Goal: Transaction & Acquisition: Obtain resource

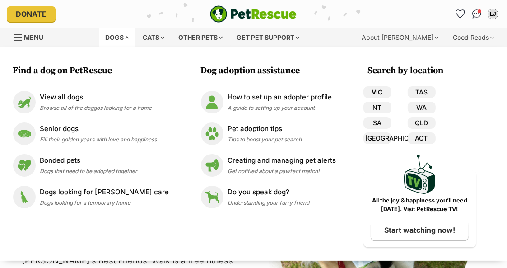
click at [365, 91] on link "VIC" at bounding box center [377, 92] width 28 height 12
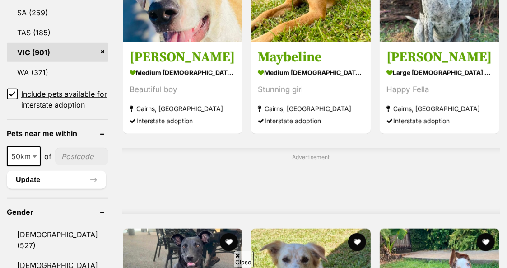
scroll to position [615, 0]
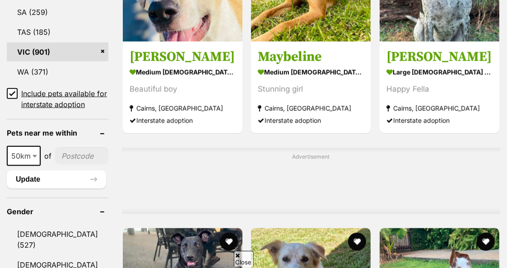
click at [9, 95] on icon at bounding box center [12, 93] width 6 height 6
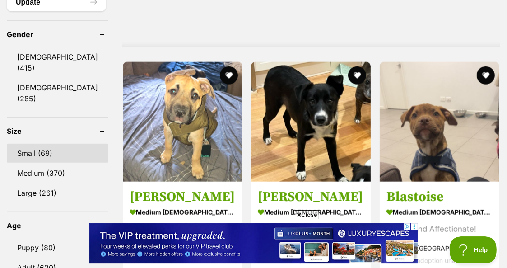
click at [70, 144] on link "Small (69)" at bounding box center [58, 153] width 102 height 19
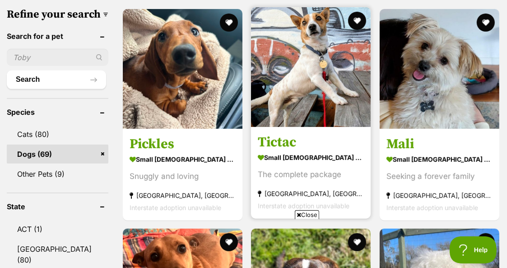
click at [275, 140] on h3 "Tictac" at bounding box center [311, 141] width 106 height 17
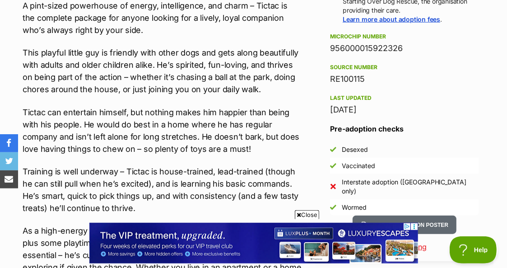
scroll to position [706, 0]
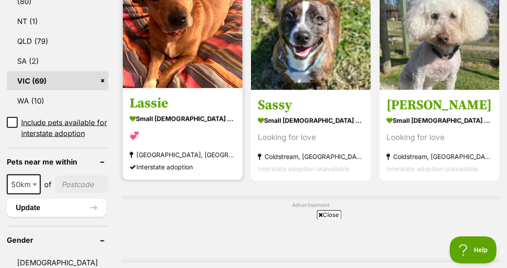
click at [138, 117] on strong "small [DEMOGRAPHIC_DATA] Dog" at bounding box center [183, 118] width 106 height 13
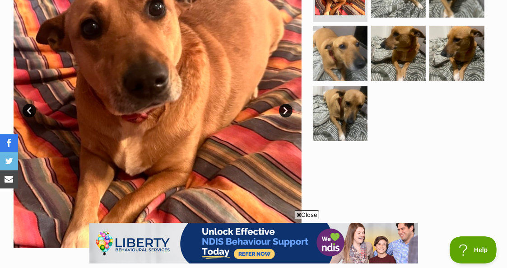
scroll to position [228, 0]
click at [289, 112] on link "Next" at bounding box center [286, 111] width 14 height 14
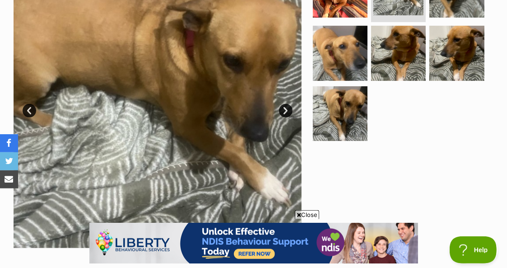
click at [289, 112] on link "Next" at bounding box center [286, 111] width 14 height 14
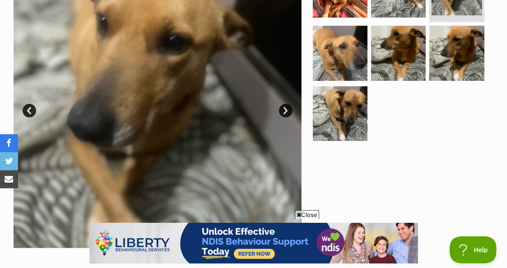
click at [289, 112] on link "Next" at bounding box center [286, 111] width 14 height 14
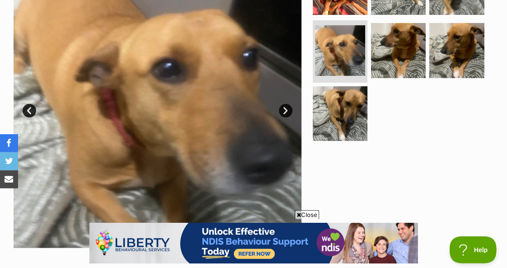
click at [289, 112] on link "Next" at bounding box center [286, 111] width 14 height 14
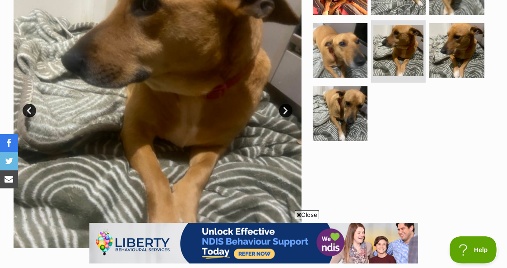
click at [289, 112] on link "Next" at bounding box center [286, 111] width 14 height 14
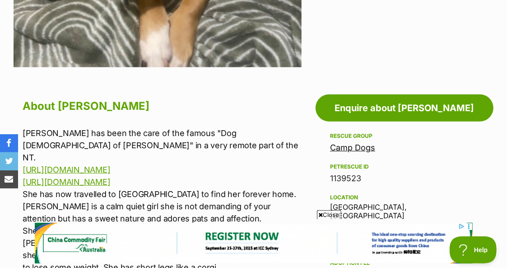
scroll to position [410, 0]
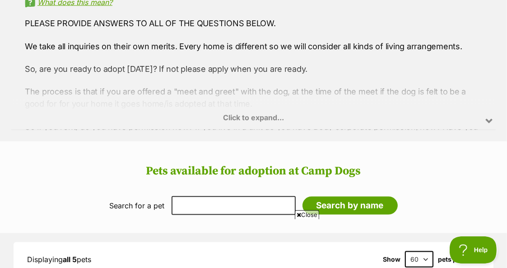
scroll to position [745, 0]
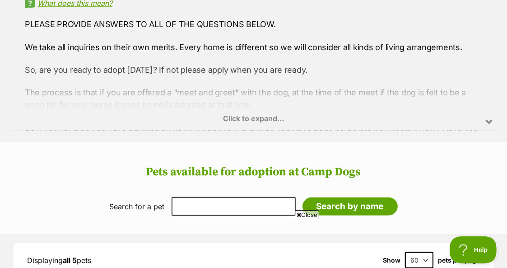
click at [256, 112] on div "Click to expand..." at bounding box center [253, 95] width 484 height 70
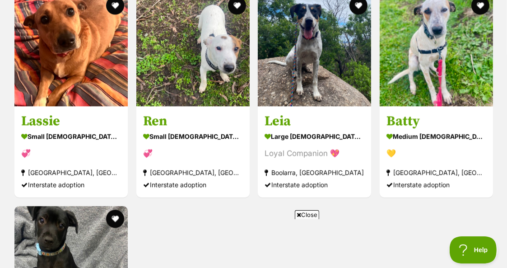
scroll to position [1780, 0]
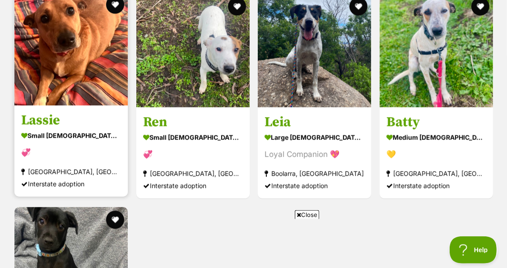
click at [61, 129] on div "small female Dog" at bounding box center [71, 135] width 100 height 13
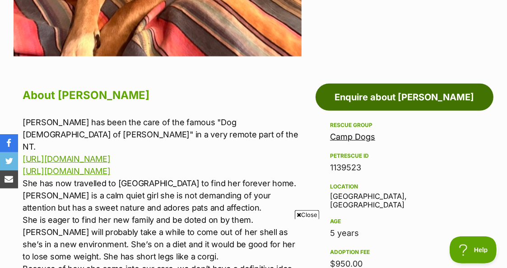
click at [397, 99] on link "Enquire about Lassie" at bounding box center [405, 97] width 178 height 27
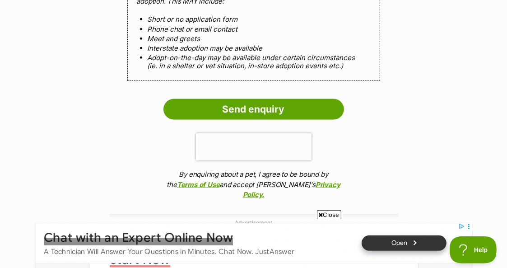
scroll to position [877, 0]
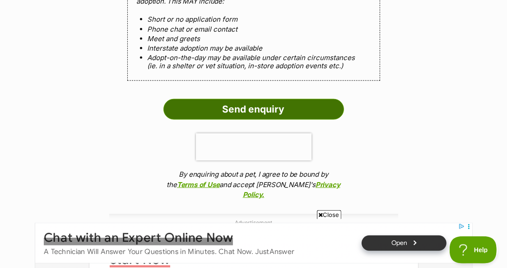
click at [272, 99] on input "Send enquiry" at bounding box center [253, 109] width 181 height 21
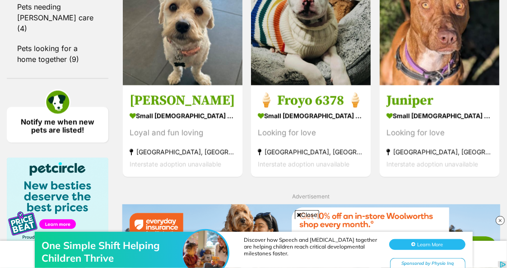
scroll to position [1295, 0]
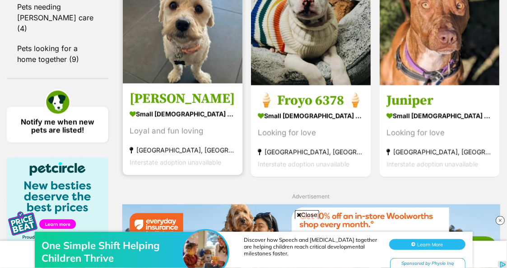
click at [147, 121] on strong "small [DEMOGRAPHIC_DATA] Dog" at bounding box center [183, 113] width 106 height 13
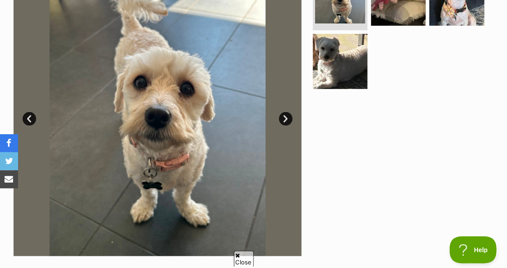
scroll to position [219, 0]
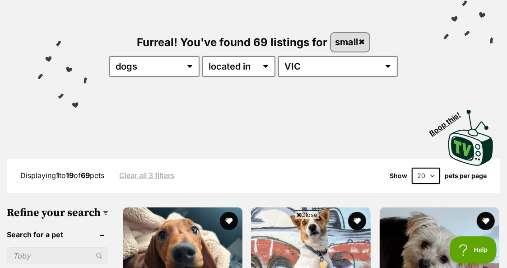
scroll to position [88, 0]
click at [431, 177] on select "20 40 60" at bounding box center [426, 176] width 28 height 16
select select "60"
click option "60" at bounding box center [0, 0] width 0 height 0
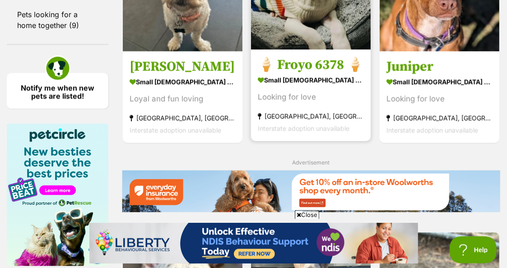
click at [279, 101] on section "small male Dog Looking for love Mornington, VIC Interstate adoption unavailable" at bounding box center [311, 104] width 106 height 61
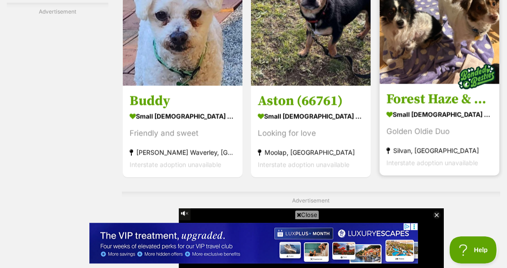
click at [400, 116] on link "Forest Haze & Spotted Wonder small female Dog Golden Oldie Duo Silvan, VIC Inte…" at bounding box center [440, 130] width 120 height 92
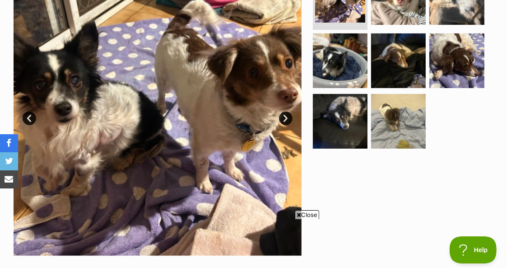
scroll to position [221, 0]
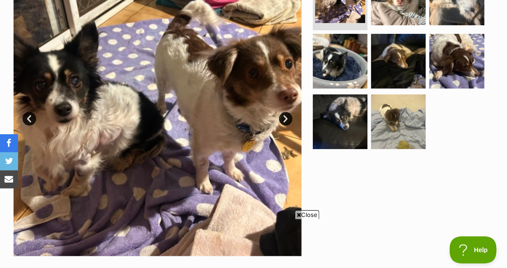
click at [285, 116] on link "Next" at bounding box center [286, 119] width 14 height 14
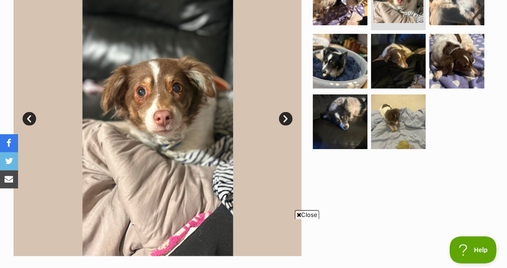
click at [285, 116] on link "Next" at bounding box center [286, 119] width 14 height 14
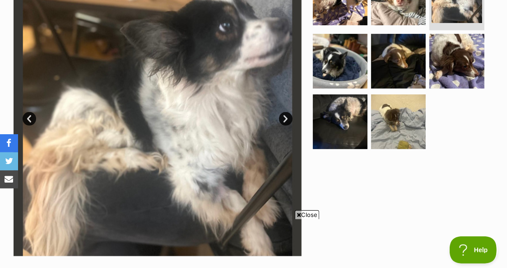
click at [285, 116] on link "Next" at bounding box center [286, 119] width 14 height 14
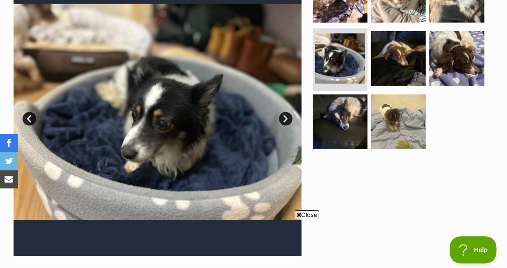
click at [285, 116] on link "Next" at bounding box center [286, 119] width 14 height 14
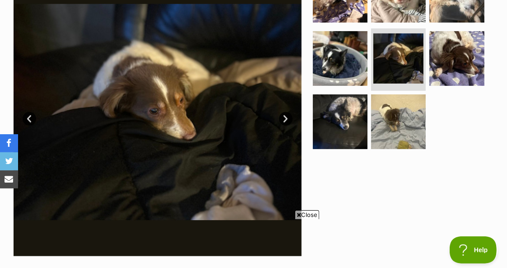
click at [285, 116] on link "Next" at bounding box center [286, 119] width 14 height 14
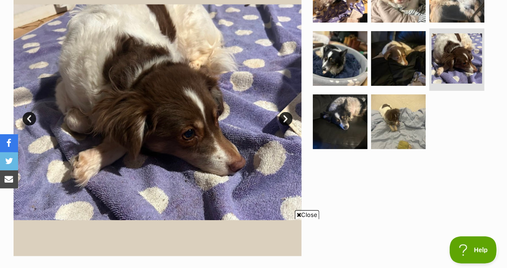
click at [285, 116] on link "Next" at bounding box center [286, 119] width 14 height 14
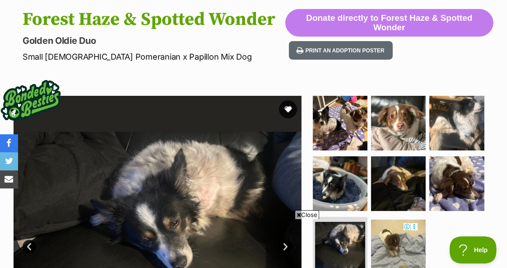
scroll to position [0, 0]
